Goal: Navigation & Orientation: Find specific page/section

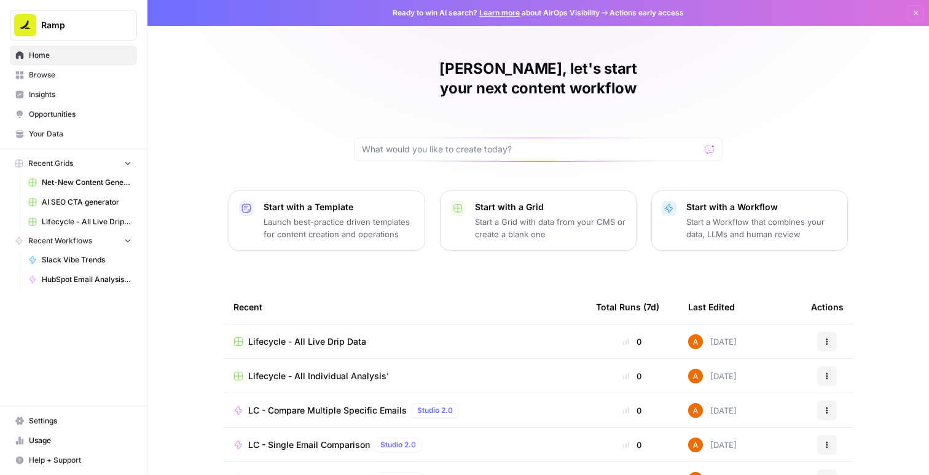
scroll to position [55, 0]
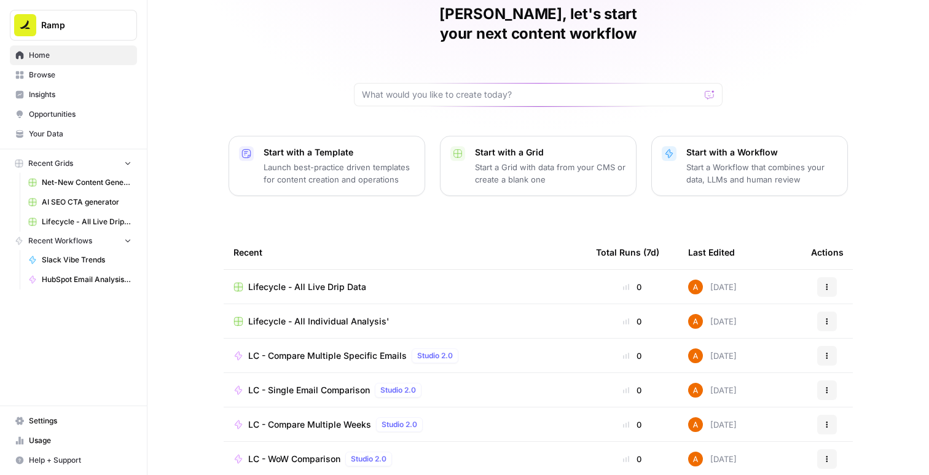
click at [310, 315] on span "Lifecycle - All Individual Analysis'" at bounding box center [318, 321] width 141 height 12
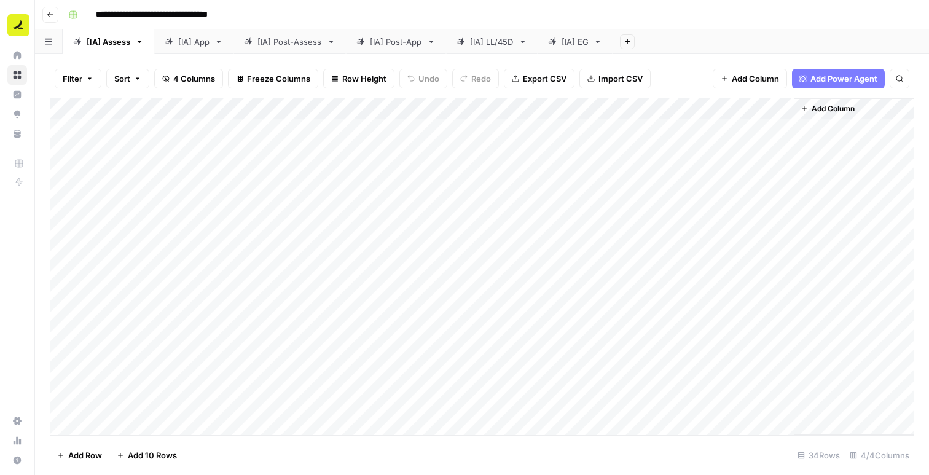
scroll to position [1, 0]
click at [700, 128] on div "Add Column" at bounding box center [482, 266] width 864 height 337
click at [780, 123] on div "Add Column" at bounding box center [482, 266] width 864 height 337
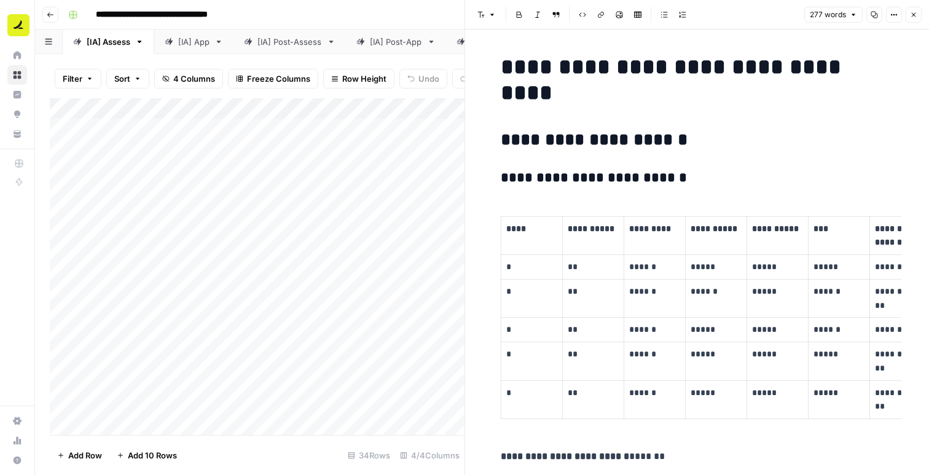
click at [911, 15] on icon "button" at bounding box center [913, 14] width 7 height 7
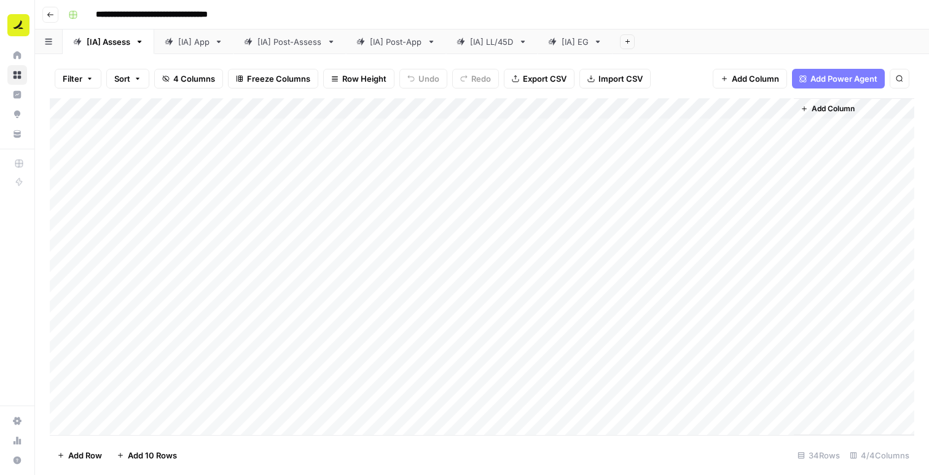
click at [189, 42] on div "[IA] App" at bounding box center [193, 42] width 31 height 12
click at [274, 42] on div "[IA] Post-Assess" at bounding box center [289, 42] width 65 height 12
click at [391, 39] on div "[IA] Post-App" at bounding box center [396, 42] width 52 height 12
click at [495, 42] on div "[IA] LL/45D" at bounding box center [492, 42] width 44 height 12
click at [117, 46] on div "[IA] Assess" at bounding box center [109, 42] width 44 height 12
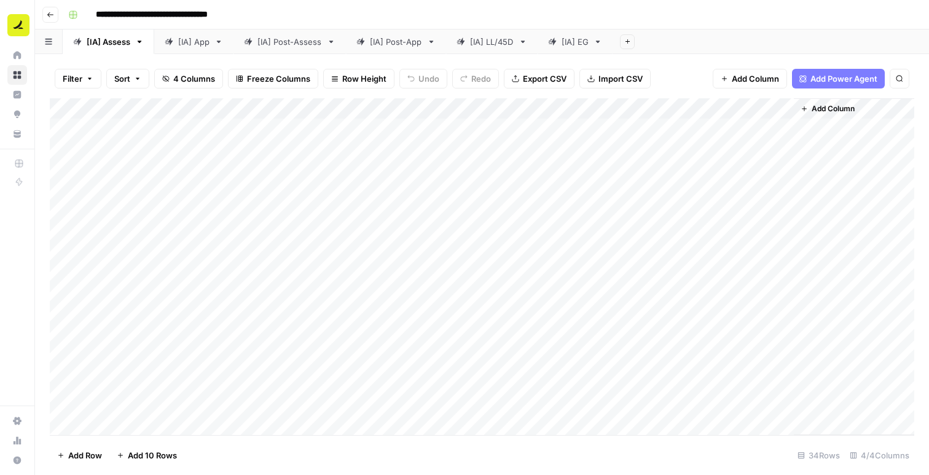
click at [678, 275] on div "Add Column" at bounding box center [482, 266] width 864 height 337
click at [782, 277] on div "Add Column" at bounding box center [482, 266] width 864 height 337
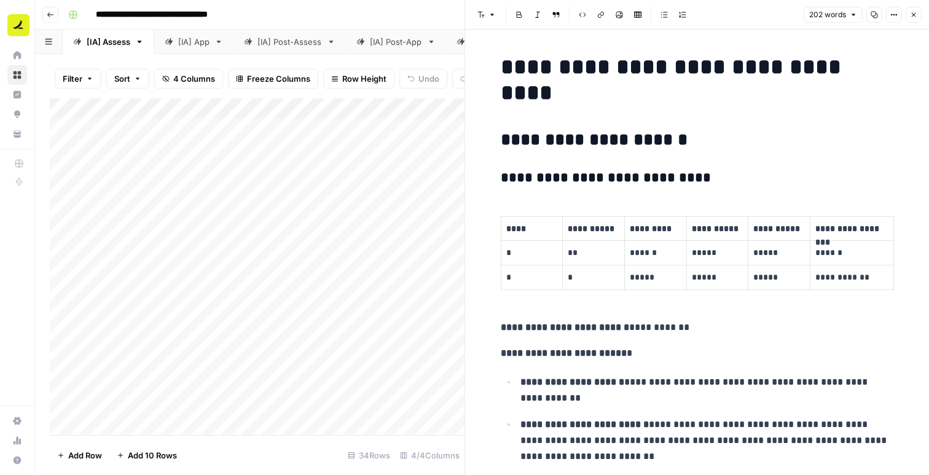
click at [916, 13] on icon "button" at bounding box center [913, 14] width 7 height 7
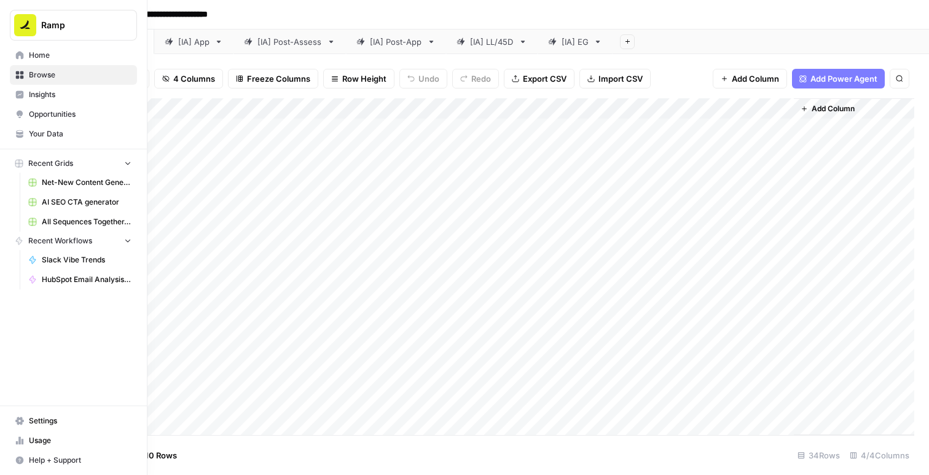
click at [47, 75] on span "Browse" at bounding box center [80, 74] width 103 height 11
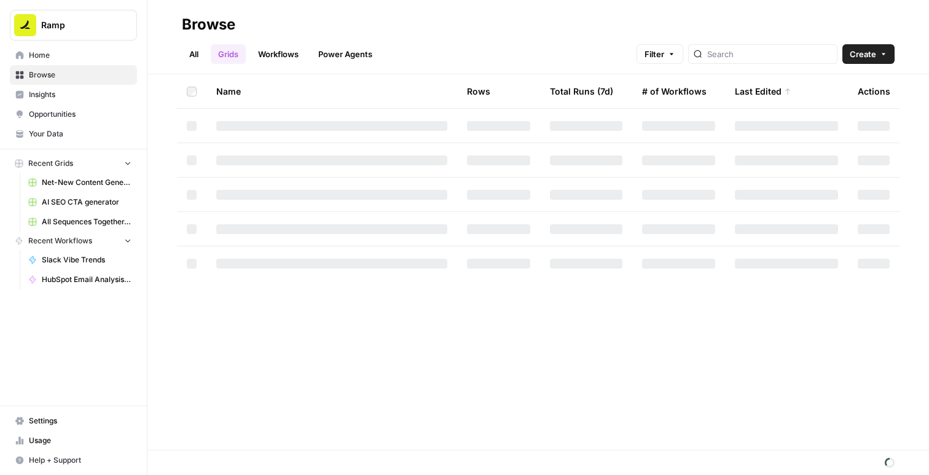
click at [288, 53] on link "Workflows" at bounding box center [278, 54] width 55 height 20
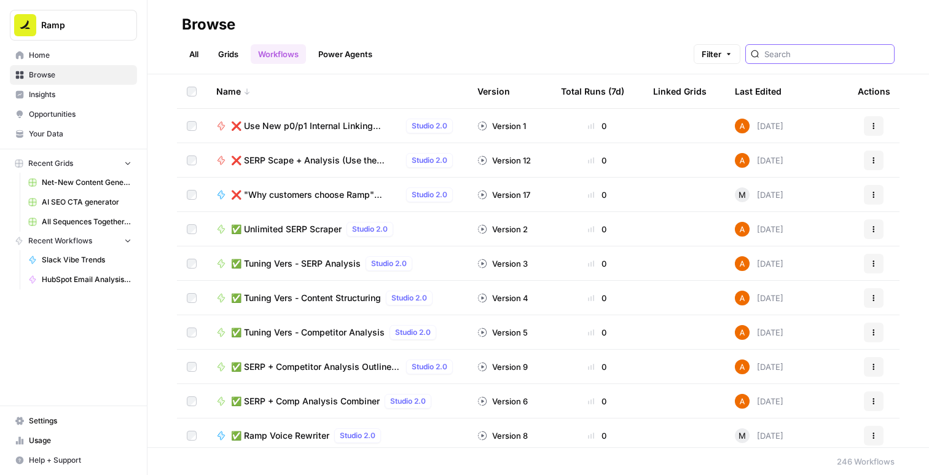
click at [825, 55] on input "search" at bounding box center [826, 54] width 125 height 12
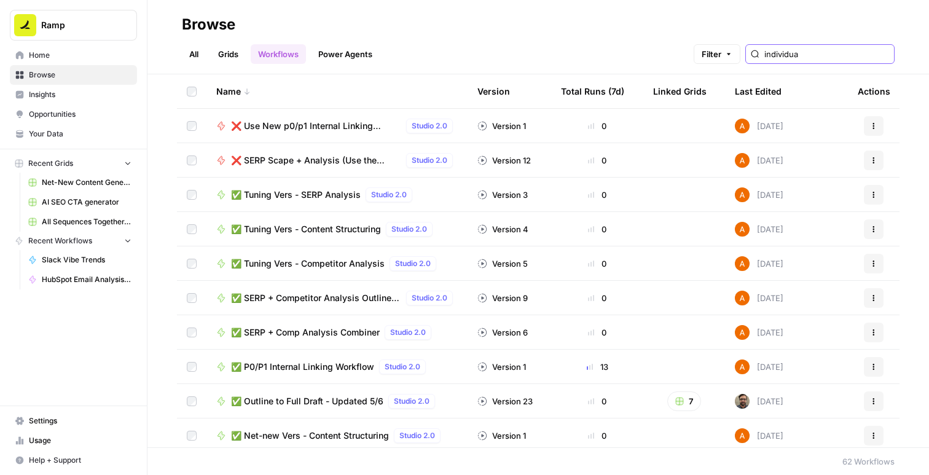
type input "individual"
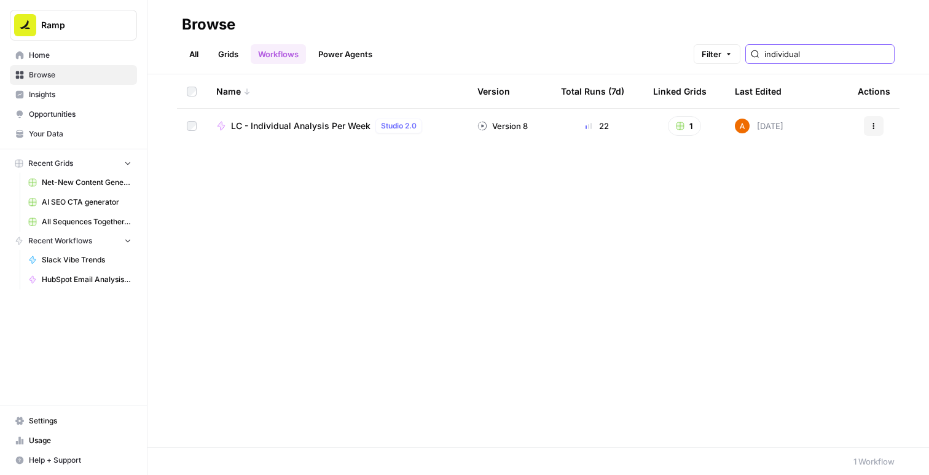
drag, startPoint x: 841, startPoint y: 52, endPoint x: 753, endPoint y: 52, distance: 87.9
click at [0, 0] on div "Filter individual" at bounding box center [0, 0] width 0 height 0
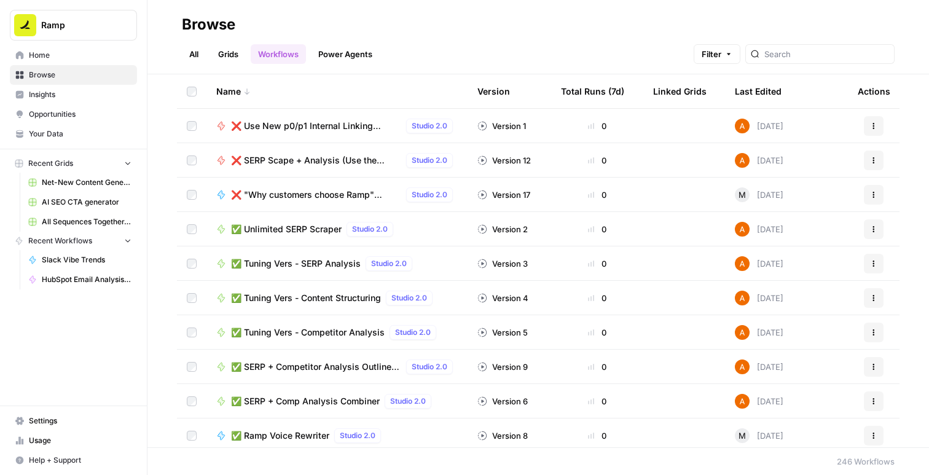
click at [772, 95] on div "Last Edited" at bounding box center [758, 91] width 47 height 34
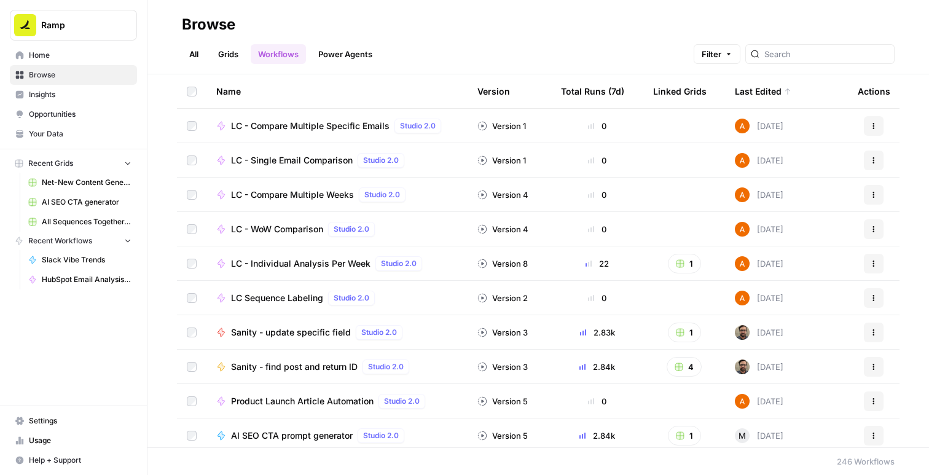
click at [298, 123] on span "LC - Compare Multiple Specific Emails" at bounding box center [310, 126] width 159 height 12
click at [268, 156] on span "LC - Single Email Comparison" at bounding box center [292, 160] width 122 height 12
click at [284, 230] on span "LC - WoW Comparison" at bounding box center [277, 229] width 92 height 12
click at [260, 261] on span "LC - Individual Analysis Per Week" at bounding box center [300, 263] width 139 height 12
click at [265, 295] on span "LC Sequence Labeling" at bounding box center [277, 298] width 92 height 12
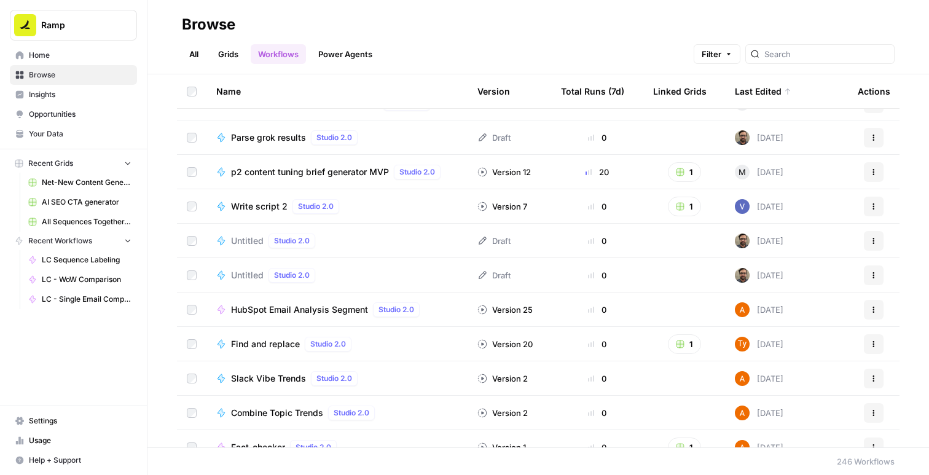
scroll to position [501, 0]
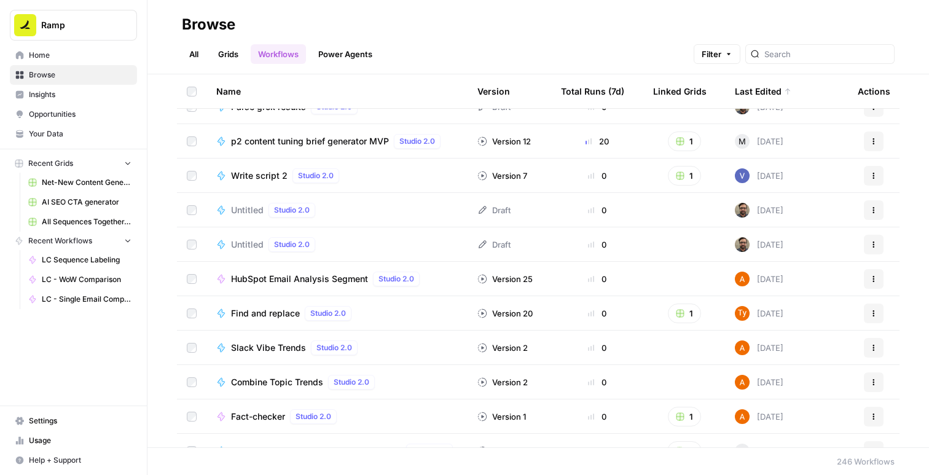
click at [279, 273] on span "HubSpot Email Analysis Segment" at bounding box center [299, 279] width 137 height 12
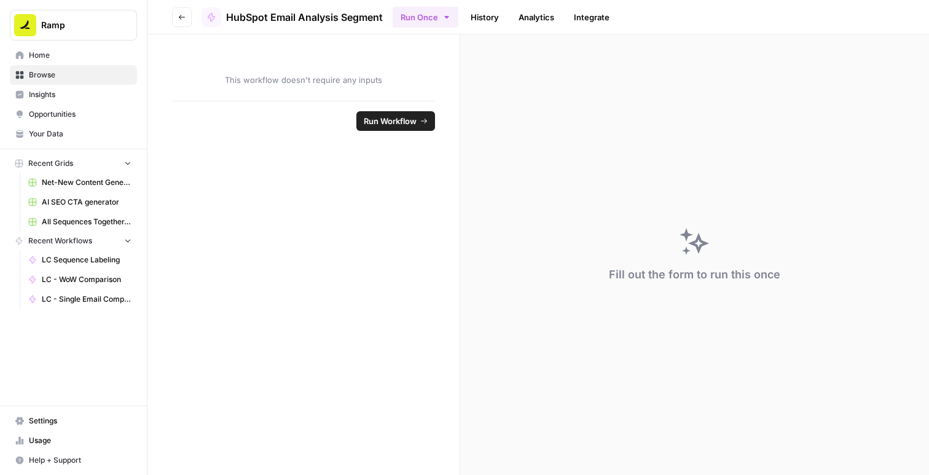
click at [468, 15] on link "History" at bounding box center [484, 17] width 43 height 20
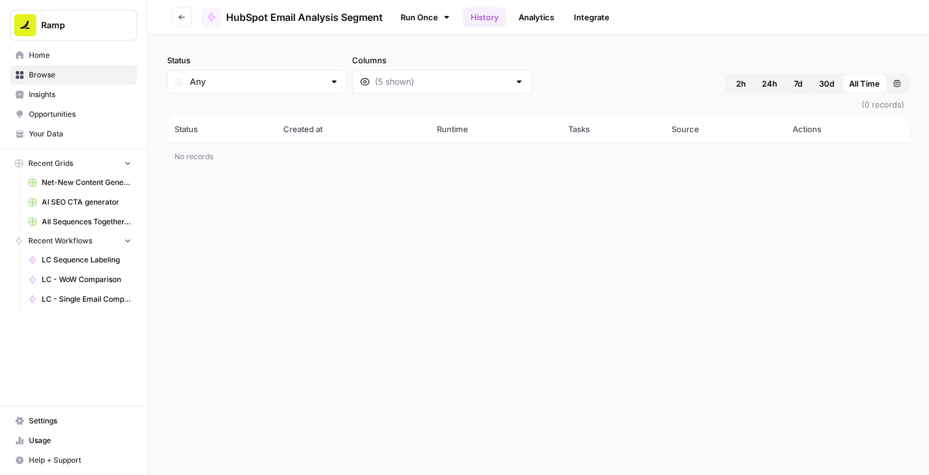
click at [415, 21] on link "Run Once" at bounding box center [426, 17] width 66 height 21
click at [186, 16] on button "Go back" at bounding box center [182, 17] width 20 height 20
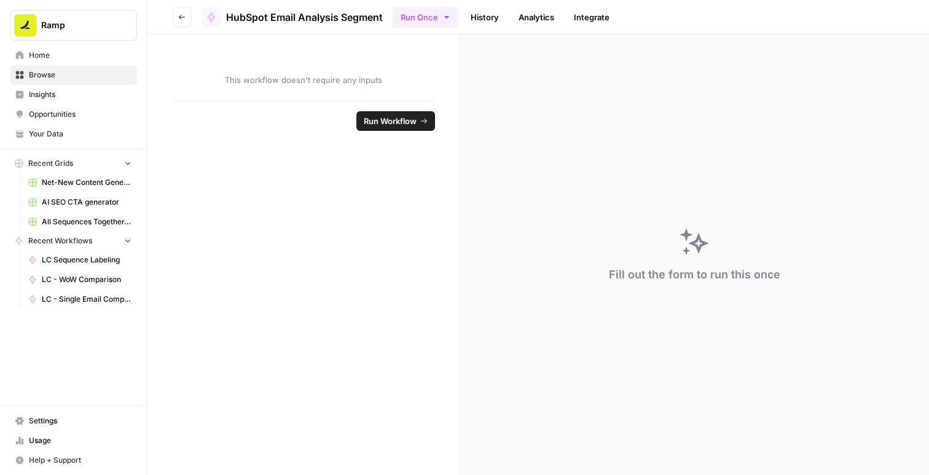
click at [55, 57] on span "Home" at bounding box center [80, 55] width 103 height 11
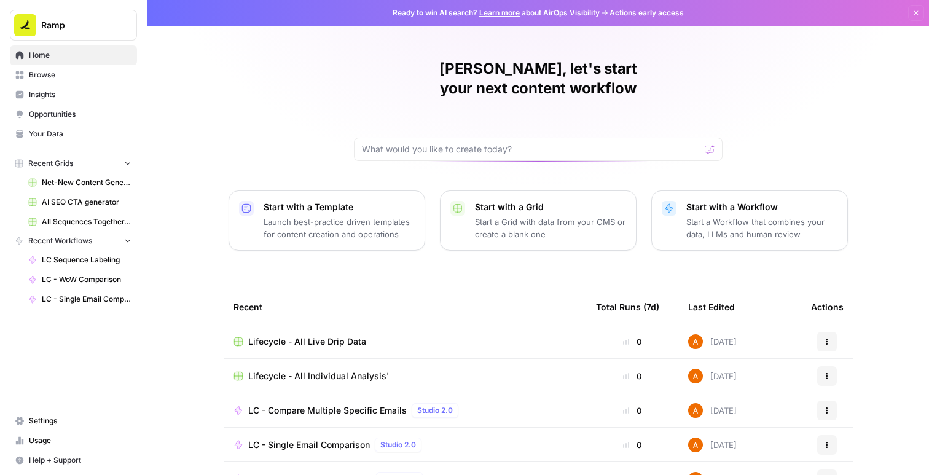
click at [337, 324] on td "Lifecycle - All Live Drip Data" at bounding box center [405, 341] width 363 height 34
click at [327, 335] on span "Lifecycle - All Live Drip Data" at bounding box center [307, 341] width 118 height 12
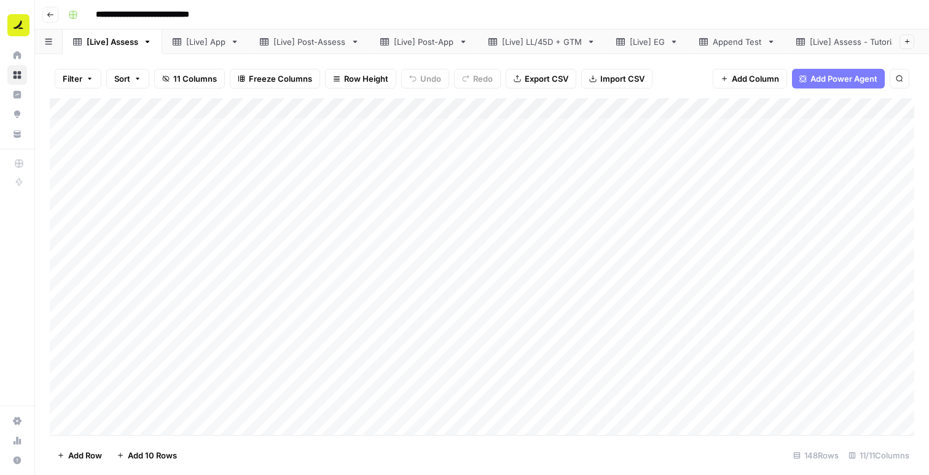
scroll to position [224, 0]
click at [268, 216] on div "Add Column" at bounding box center [482, 266] width 864 height 337
click at [541, 229] on div "Add Column" at bounding box center [482, 266] width 864 height 337
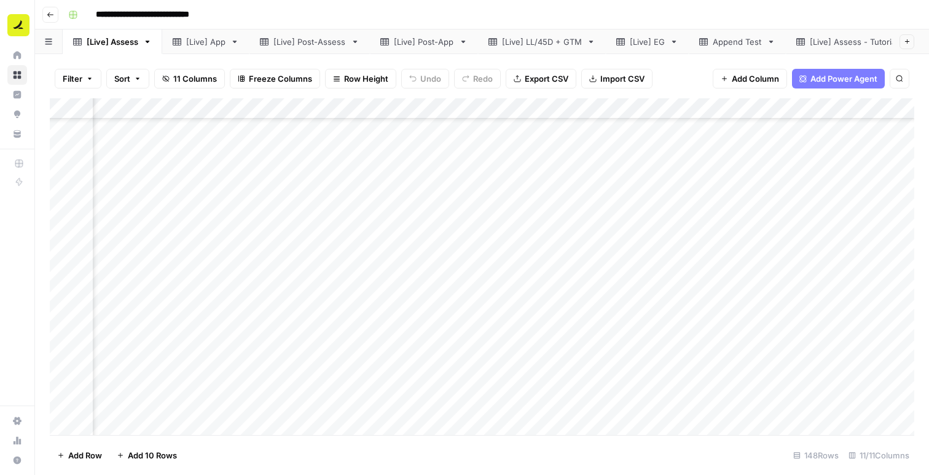
click at [481, 230] on div "Add Column" at bounding box center [482, 266] width 864 height 337
click at [213, 45] on div "[Live] App" at bounding box center [205, 42] width 39 height 12
click at [116, 44] on div "[Live] Assess" at bounding box center [113, 42] width 52 height 12
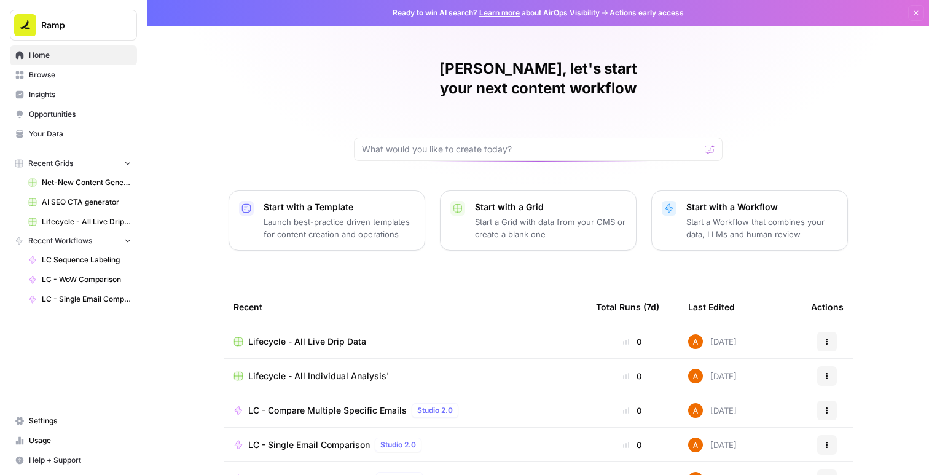
click at [318, 335] on span "Lifecycle - All Live Drip Data" at bounding box center [307, 341] width 118 height 12
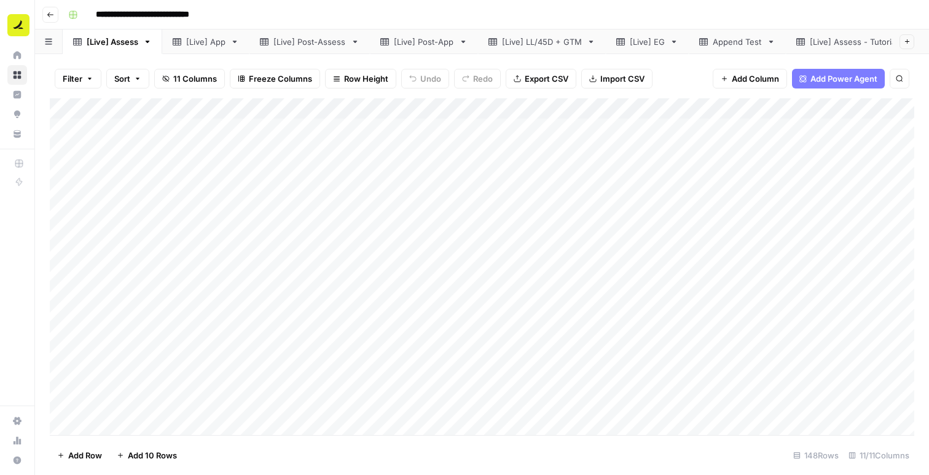
click at [190, 36] on div "[Live] App" at bounding box center [205, 42] width 39 height 12
click at [296, 42] on div "[Live] Post-Assess" at bounding box center [309, 42] width 73 height 12
click at [410, 47] on div "[Live] Post-App" at bounding box center [424, 42] width 60 height 12
click at [521, 47] on link "[Live] LL/45D + GTM" at bounding box center [542, 41] width 128 height 25
click at [643, 42] on div "[Live] EG" at bounding box center [647, 42] width 35 height 12
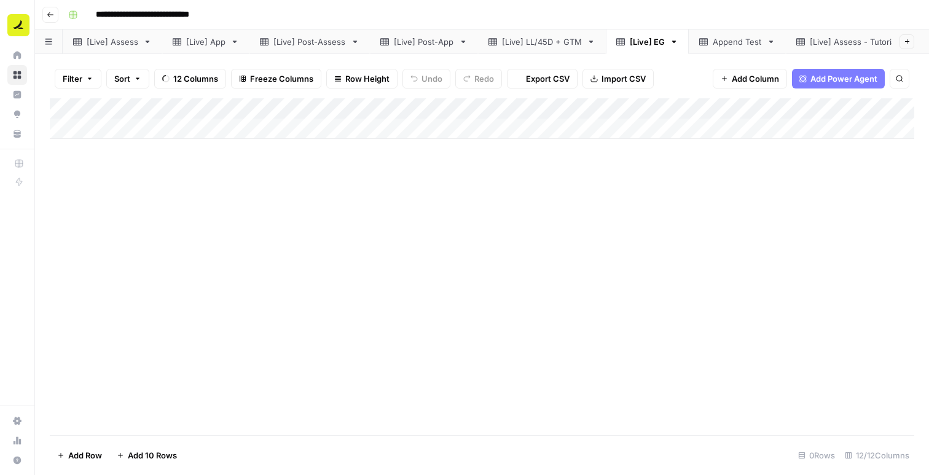
click at [742, 47] on div "Append Test" at bounding box center [737, 42] width 49 height 12
click at [828, 43] on div "[Live] Assess - Tutorial Copy" at bounding box center [865, 42] width 111 height 12
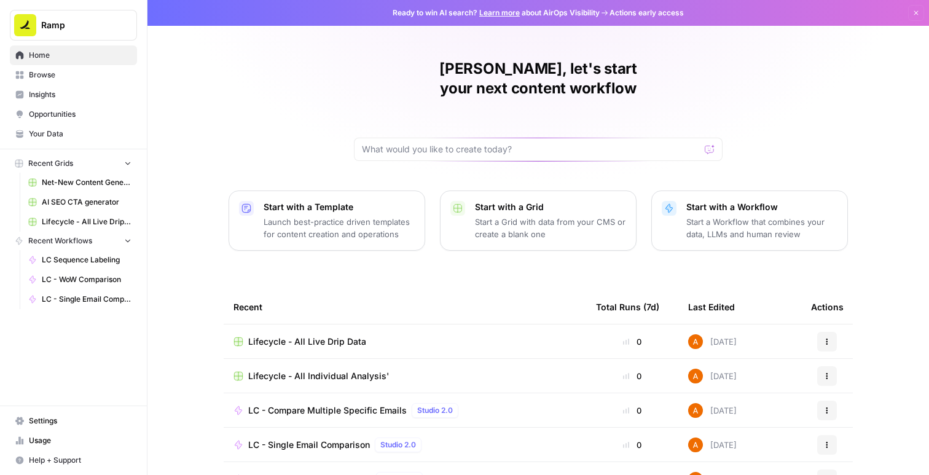
click at [295, 335] on span "Lifecycle - All Live Drip Data" at bounding box center [307, 341] width 118 height 12
click at [309, 370] on span "Lifecycle - All Individual Analysis'" at bounding box center [318, 376] width 141 height 12
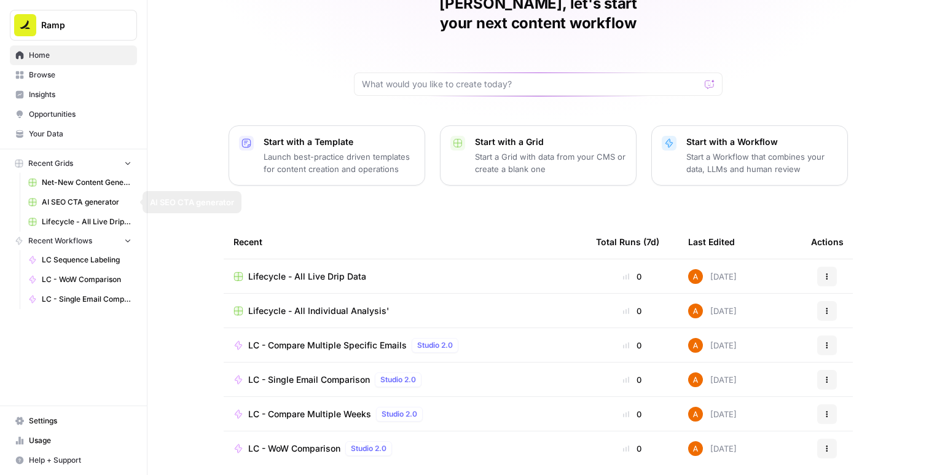
click at [68, 159] on span "Recent Grids" at bounding box center [50, 163] width 45 height 11
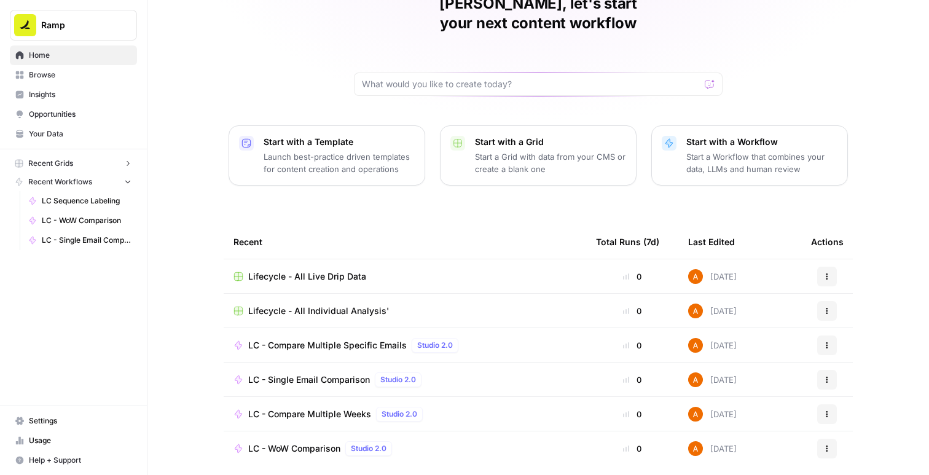
scroll to position [0, 0]
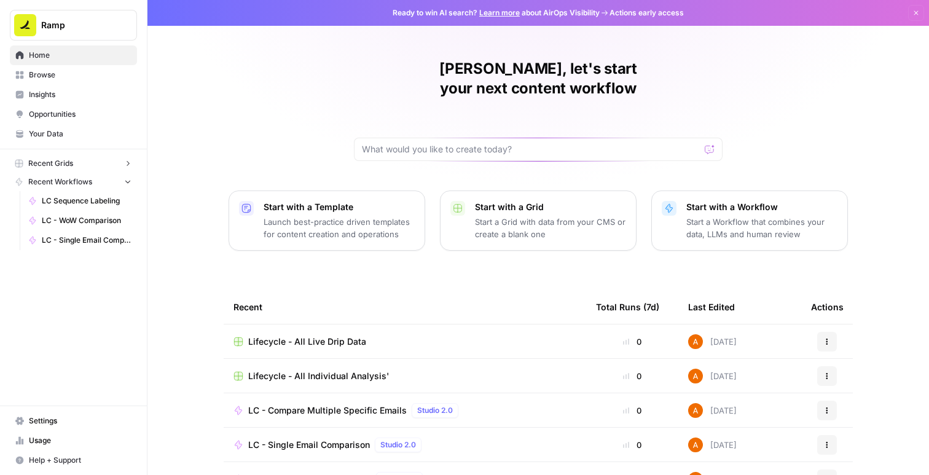
click at [85, 163] on button "Recent Grids" at bounding box center [73, 163] width 127 height 18
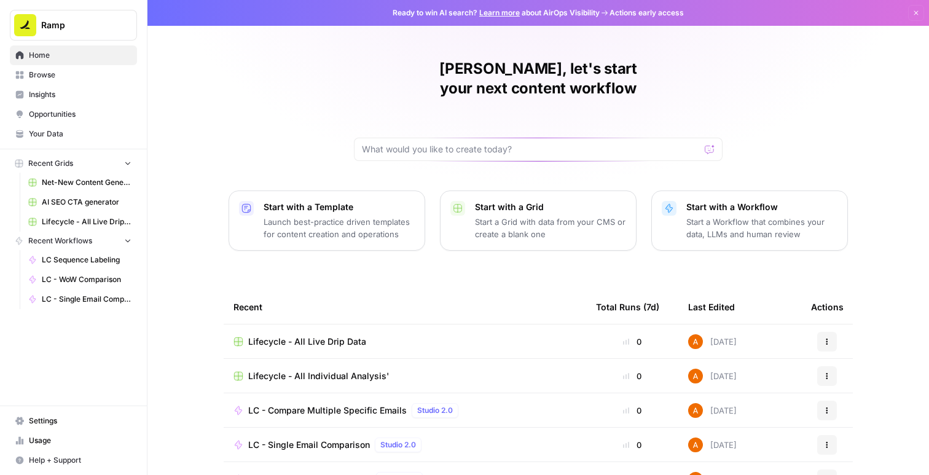
click at [54, 74] on span "Browse" at bounding box center [80, 74] width 103 height 11
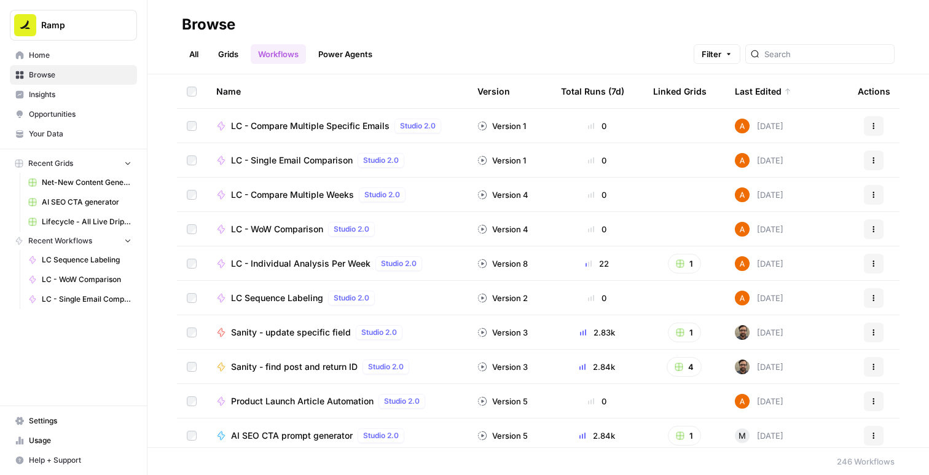
click at [192, 52] on link "All" at bounding box center [194, 54] width 24 height 20
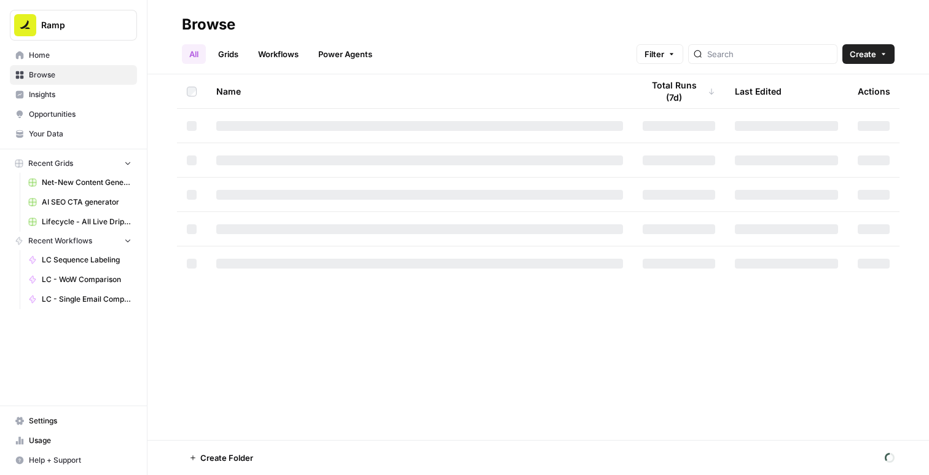
click at [238, 62] on link "Grids" at bounding box center [228, 54] width 35 height 20
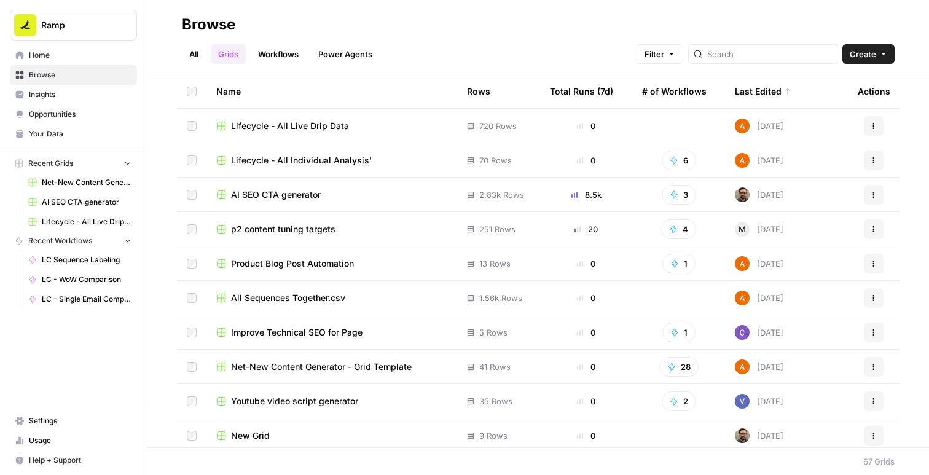
click at [310, 124] on span "Lifecycle - All Live Drip Data" at bounding box center [290, 126] width 118 height 12
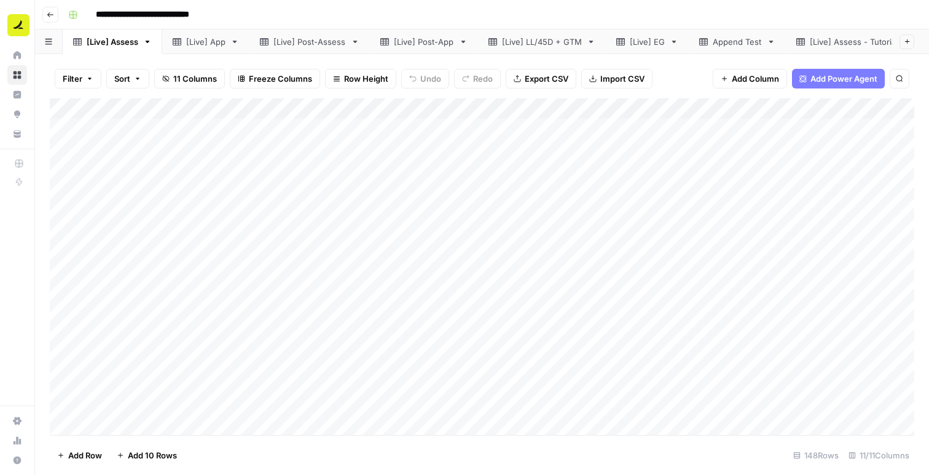
click at [200, 39] on div "[Live] App" at bounding box center [205, 42] width 39 height 12
click at [270, 42] on div "[Live] Post-Assess" at bounding box center [303, 42] width 86 height 12
click at [411, 47] on link "[Live] Post-App" at bounding box center [424, 41] width 108 height 25
click at [536, 57] on div "Filter Sort 12 Columns Freeze Columns Row Height Undo Redo Export CSV Import CS…" at bounding box center [482, 264] width 894 height 421
click at [543, 49] on link "[Live] LL/45D + GTM" at bounding box center [542, 41] width 128 height 25
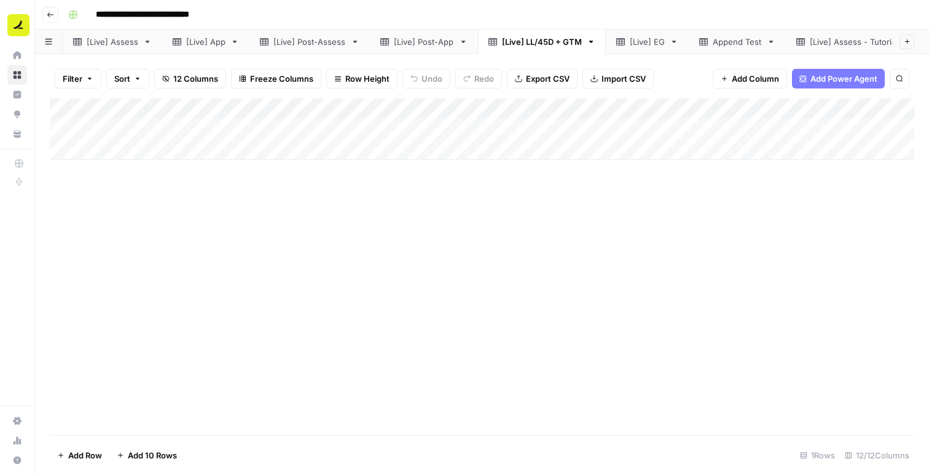
click at [640, 50] on link "[Live] EG" at bounding box center [647, 41] width 83 height 25
click at [729, 50] on link "Append Test" at bounding box center [737, 41] width 97 height 25
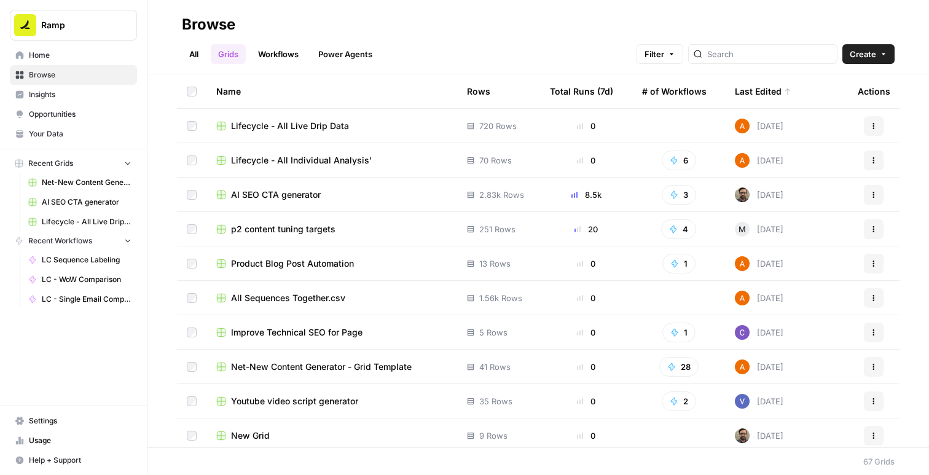
click at [315, 165] on span "Lifecycle - All Individual Analysis'" at bounding box center [301, 160] width 141 height 12
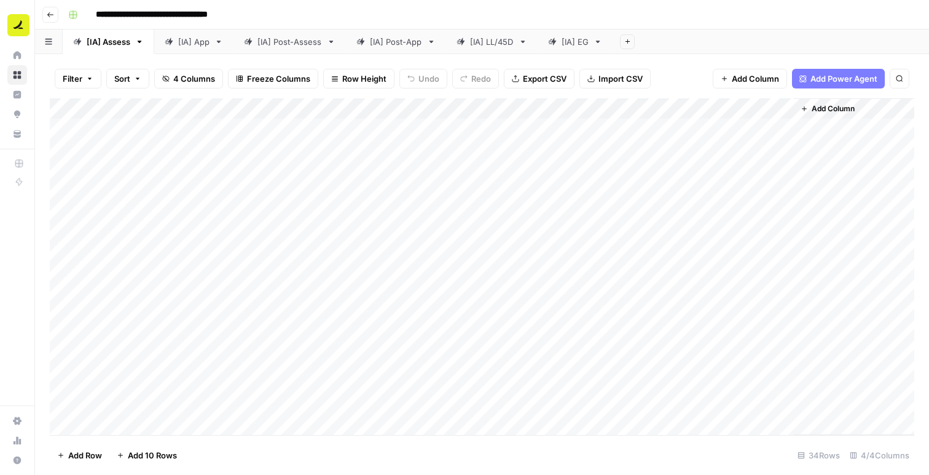
click at [594, 108] on div "Add Column" at bounding box center [482, 266] width 864 height 337
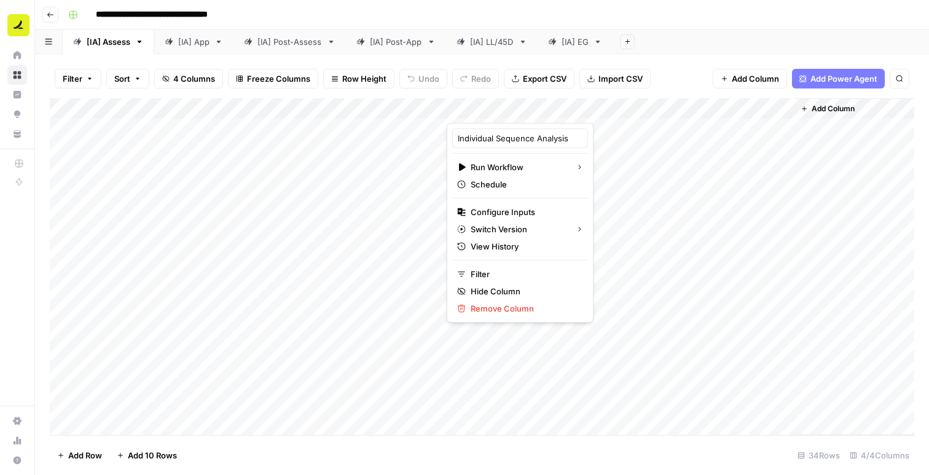
click at [590, 15] on div "**********" at bounding box center [489, 15] width 853 height 20
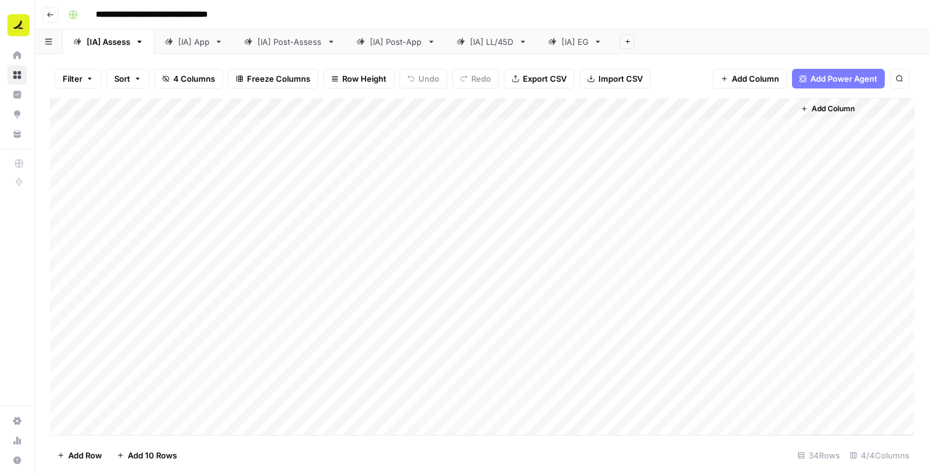
click at [199, 44] on div "[IA] App" at bounding box center [193, 42] width 31 height 12
click at [272, 42] on div "[IA] Post-Assess" at bounding box center [289, 42] width 65 height 12
click at [382, 36] on div "[IA] Post-App" at bounding box center [396, 42] width 52 height 12
click at [490, 42] on div "[IA] LL/45D" at bounding box center [492, 42] width 44 height 12
click at [568, 40] on div "[IA] EG" at bounding box center [575, 42] width 27 height 12
